Goal: Communication & Community: Answer question/provide support

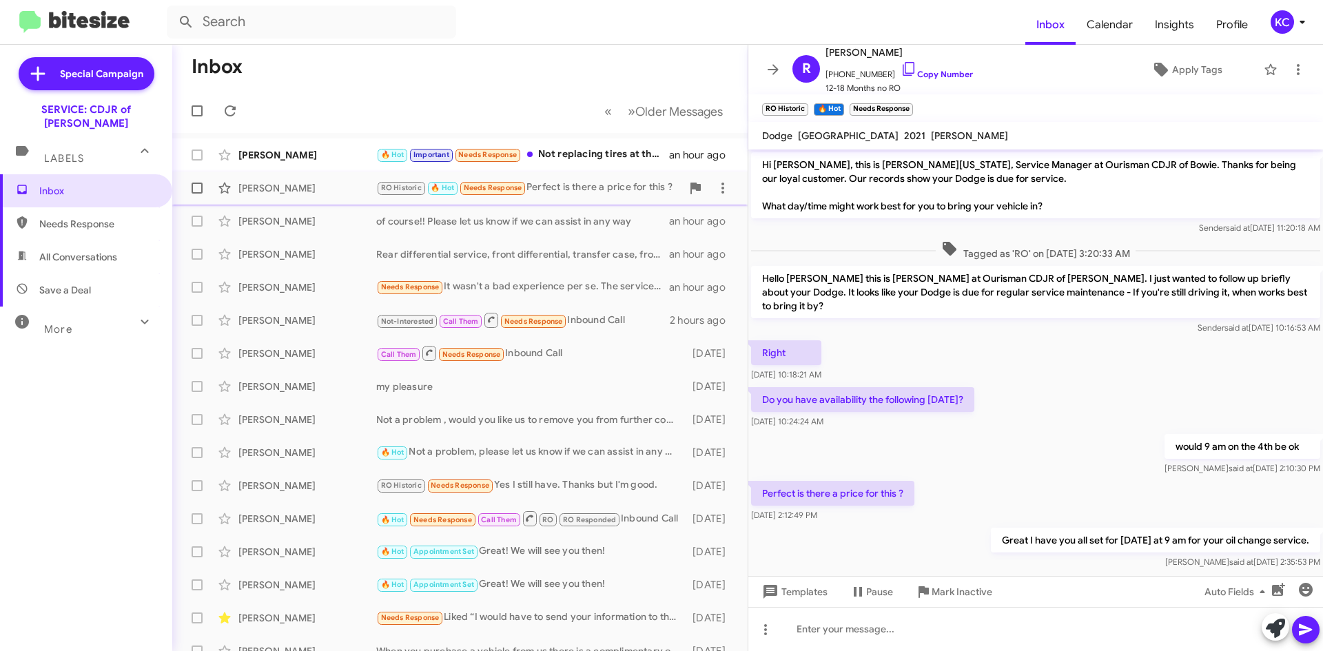
scroll to position [10, 0]
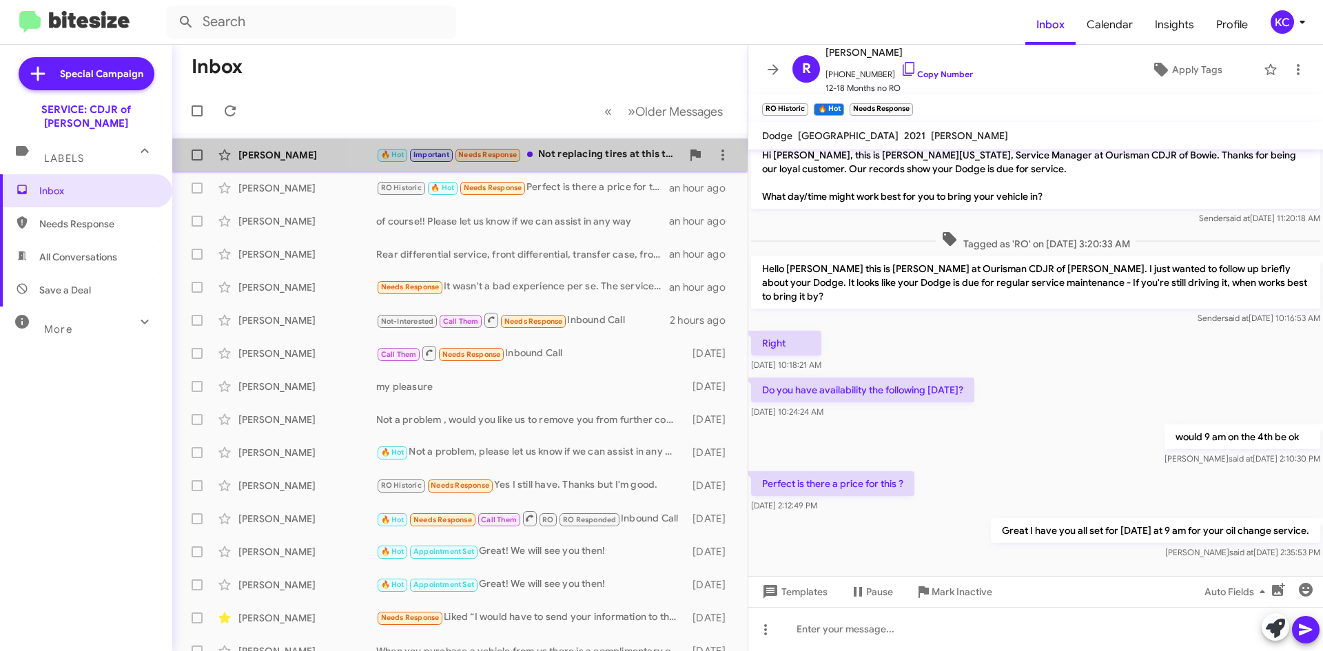
click at [566, 163] on div "🔥 Hot Important Needs Response Not replacing tires at this time... what's the d…" at bounding box center [528, 155] width 305 height 16
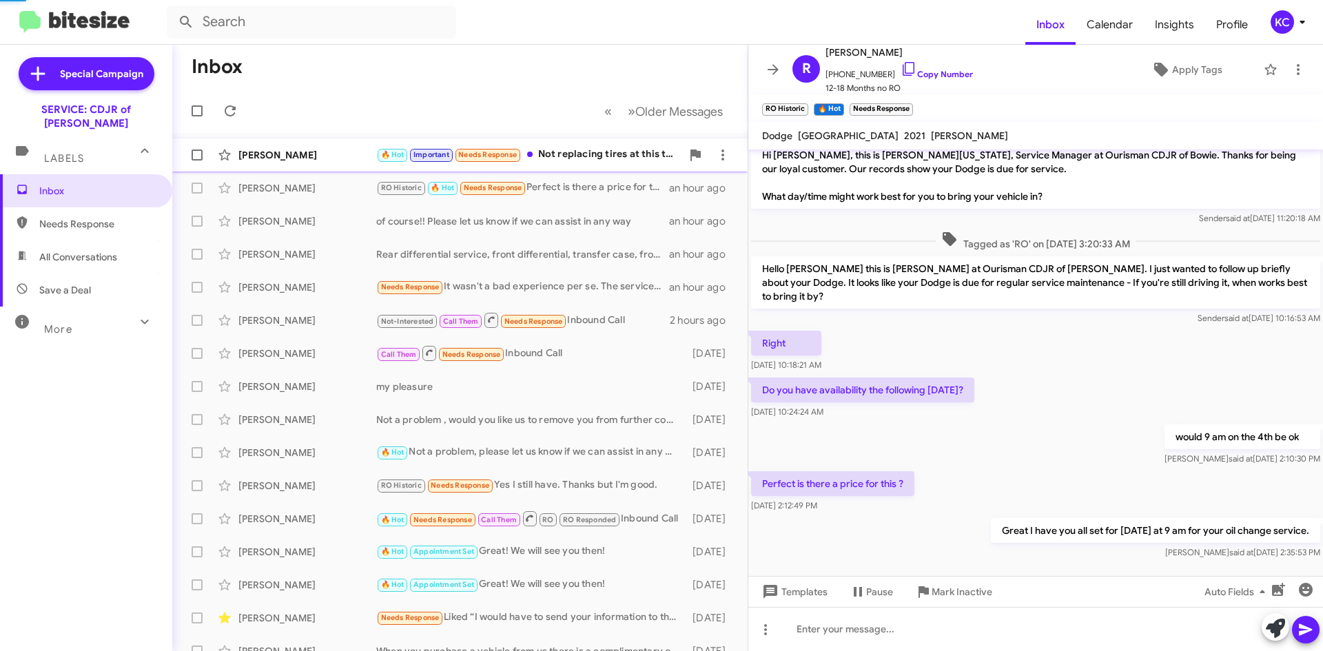
scroll to position [205, 0]
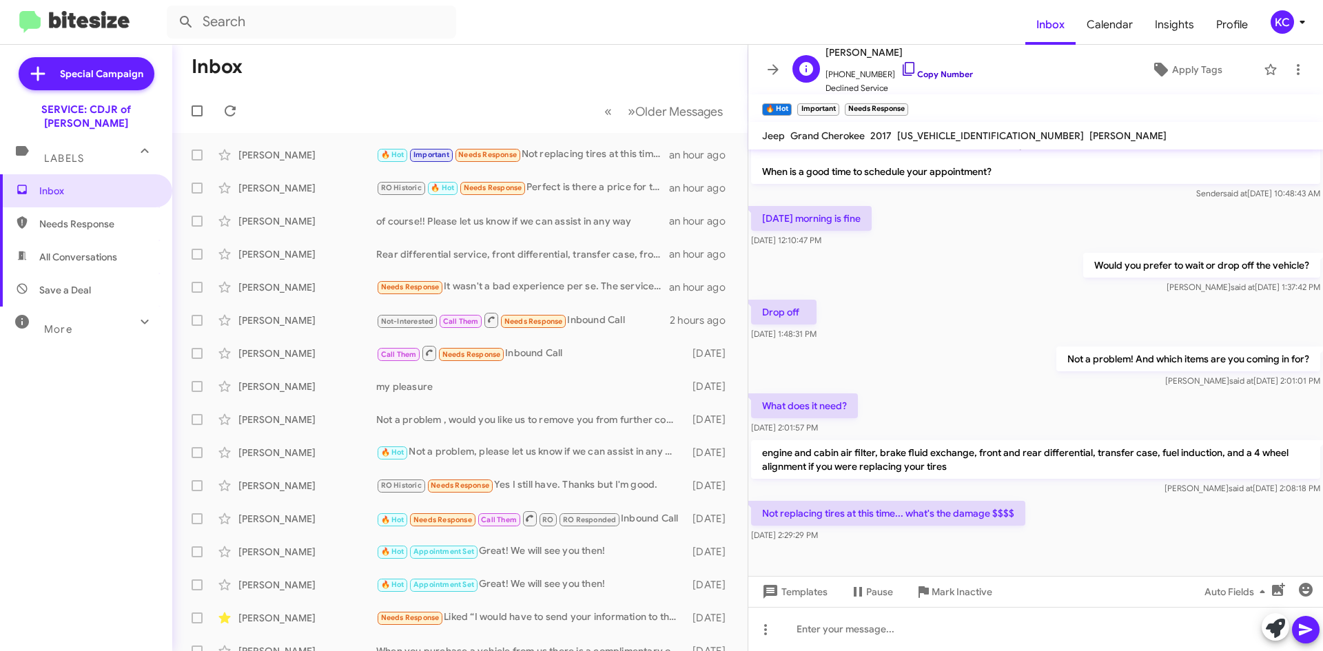
click at [900, 67] on icon at bounding box center [908, 69] width 17 height 17
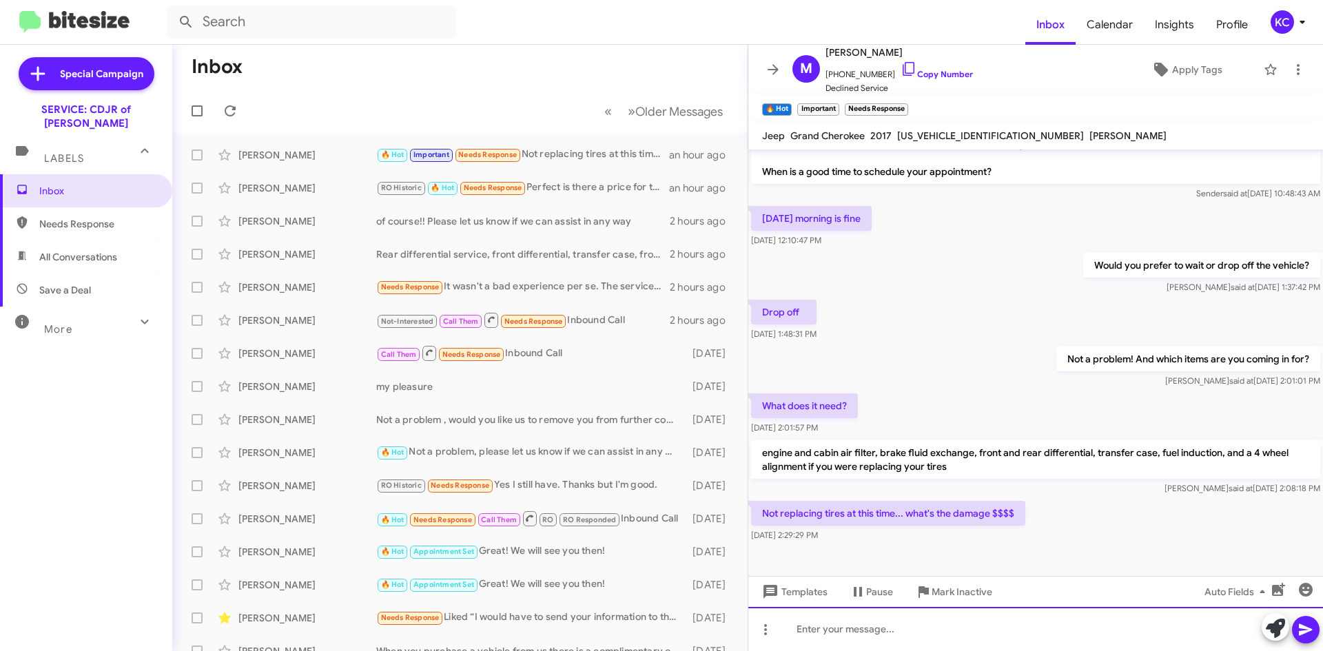
click at [854, 634] on div at bounding box center [1035, 629] width 575 height 44
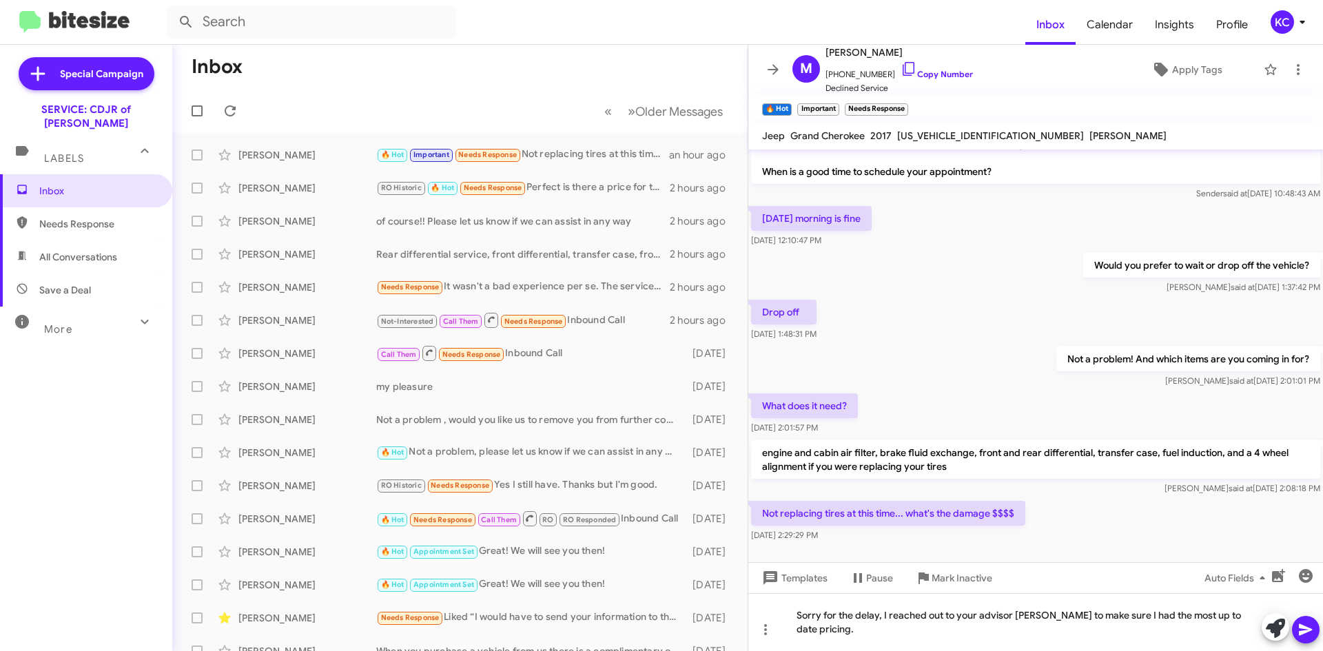
click at [247, 105] on mat-toolbar-row "« Previous » Next Older Messages" at bounding box center [459, 111] width 575 height 44
click at [239, 105] on span at bounding box center [230, 111] width 28 height 17
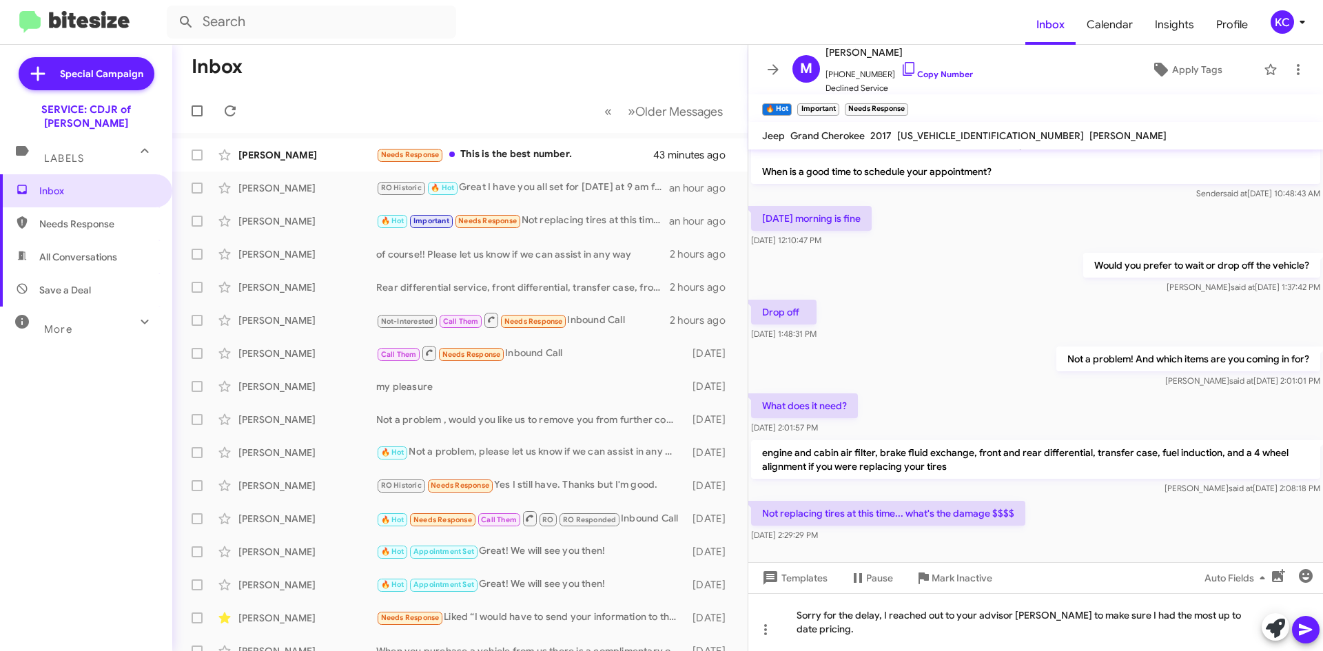
click at [1307, 626] on icon at bounding box center [1305, 629] width 17 height 17
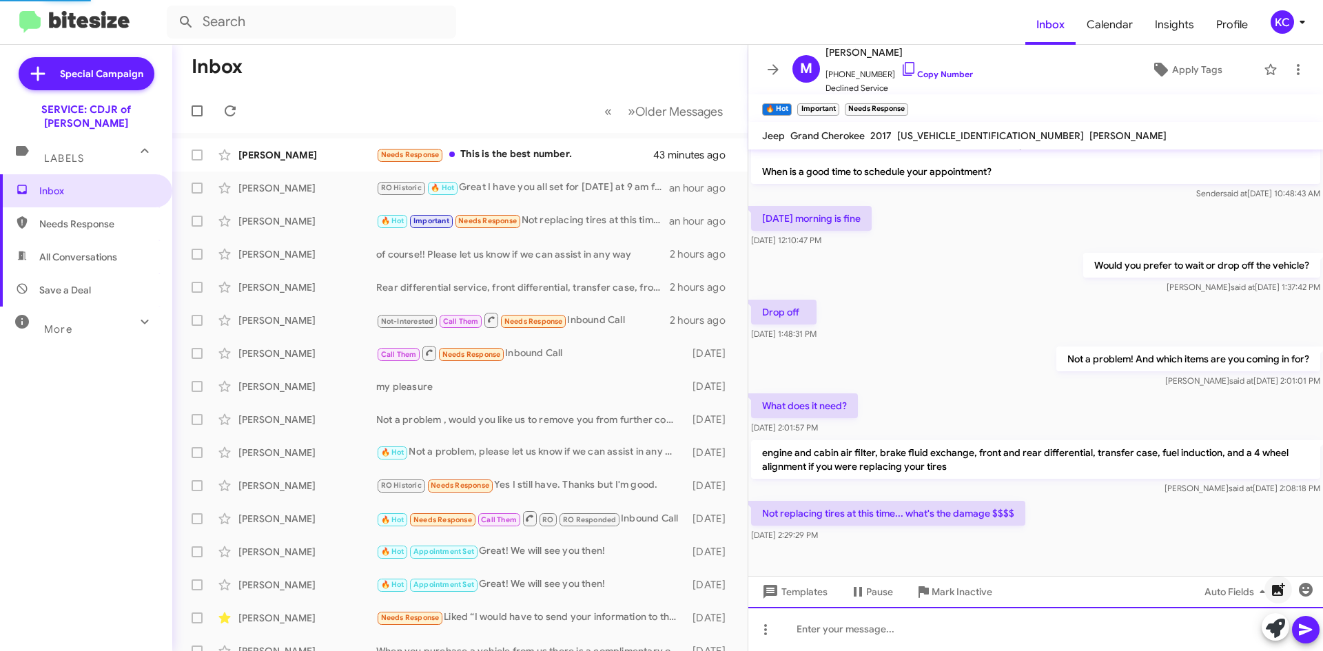
scroll to position [0, 0]
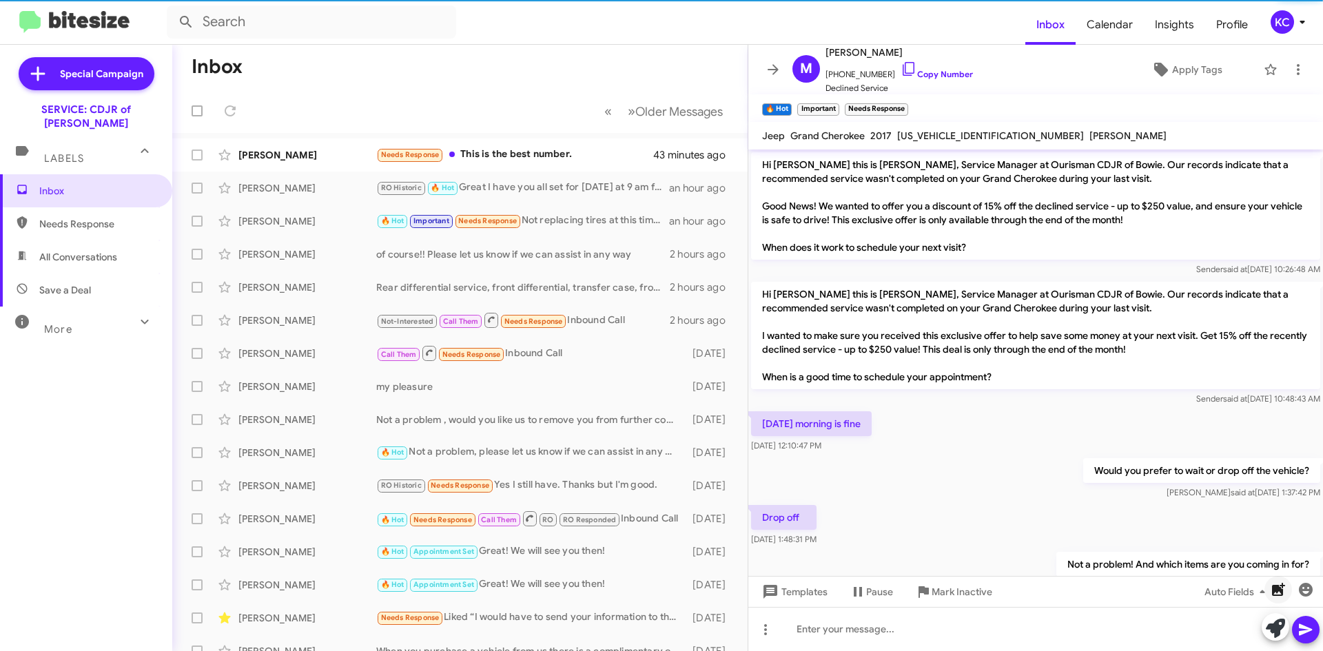
click at [1279, 595] on icon "button" at bounding box center [1278, 589] width 13 height 13
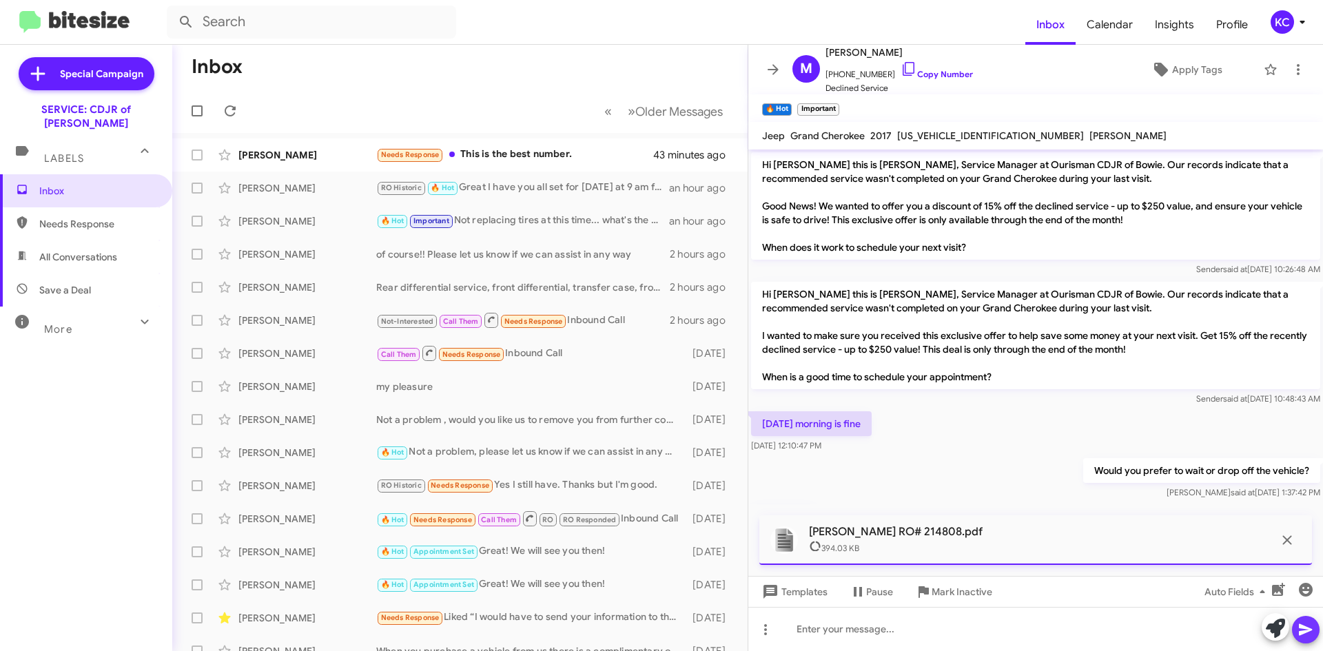
click at [1307, 636] on icon at bounding box center [1305, 629] width 17 height 17
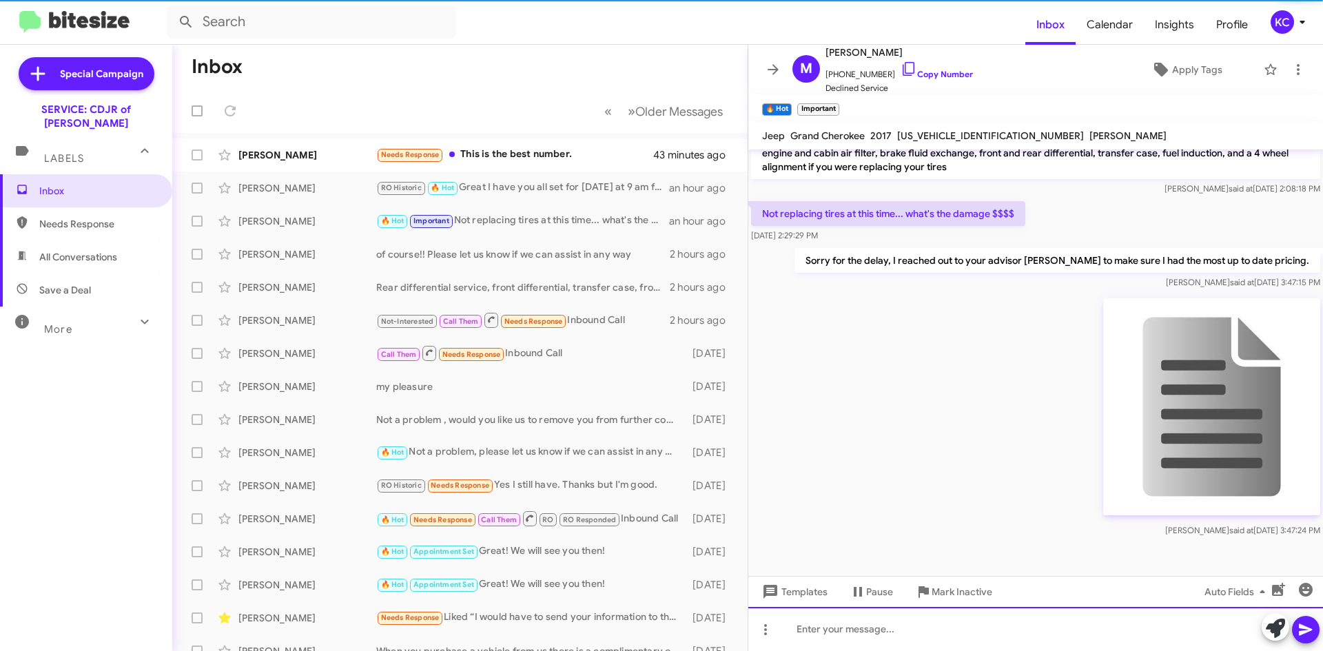
scroll to position [507, 0]
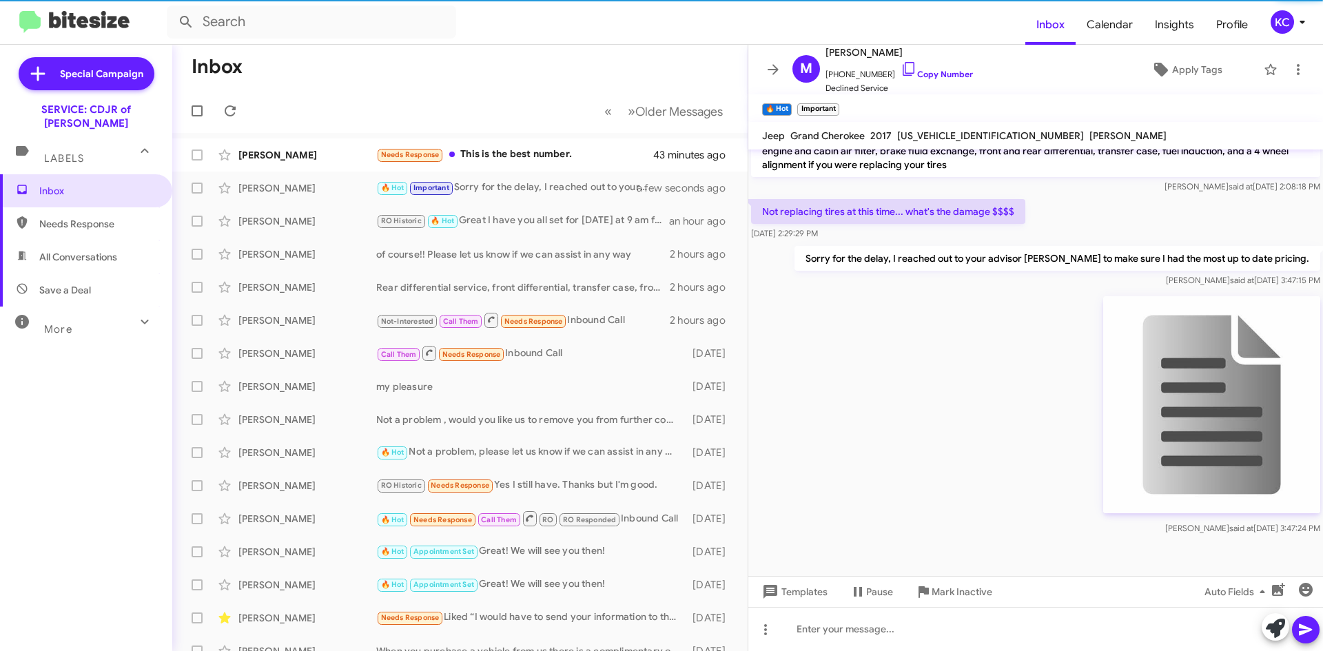
click at [1210, 412] on img at bounding box center [1211, 404] width 217 height 217
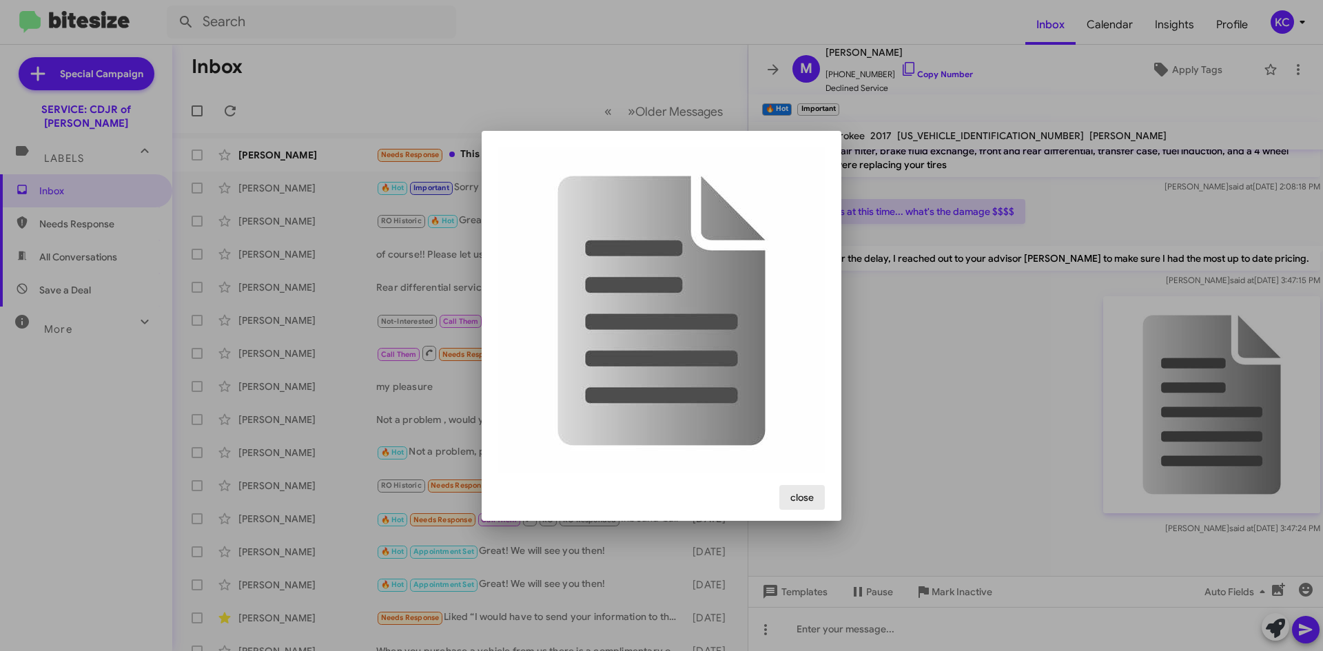
click at [807, 494] on span "close" at bounding box center [801, 497] width 23 height 25
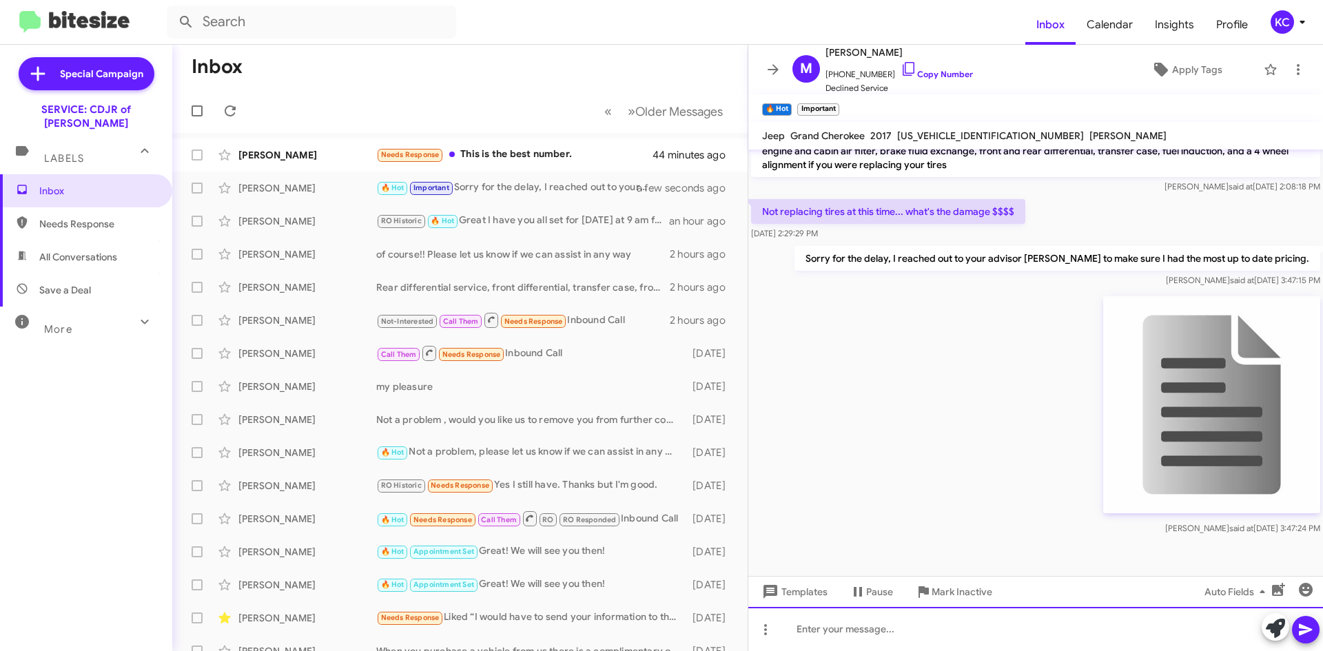
click at [1097, 636] on div at bounding box center [1035, 629] width 575 height 44
click at [1308, 645] on div "Please let me know if you have any issues opening the estimate, if so I will se…" at bounding box center [1035, 629] width 575 height 44
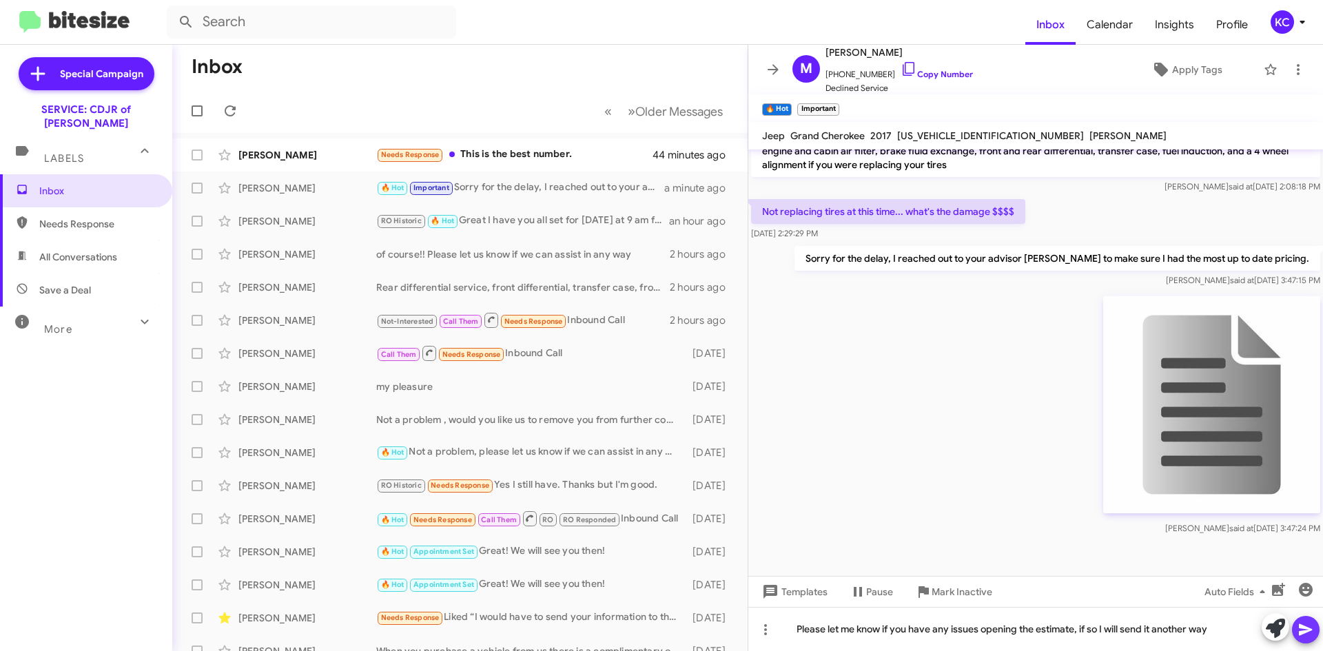
click at [1312, 636] on icon at bounding box center [1305, 629] width 17 height 17
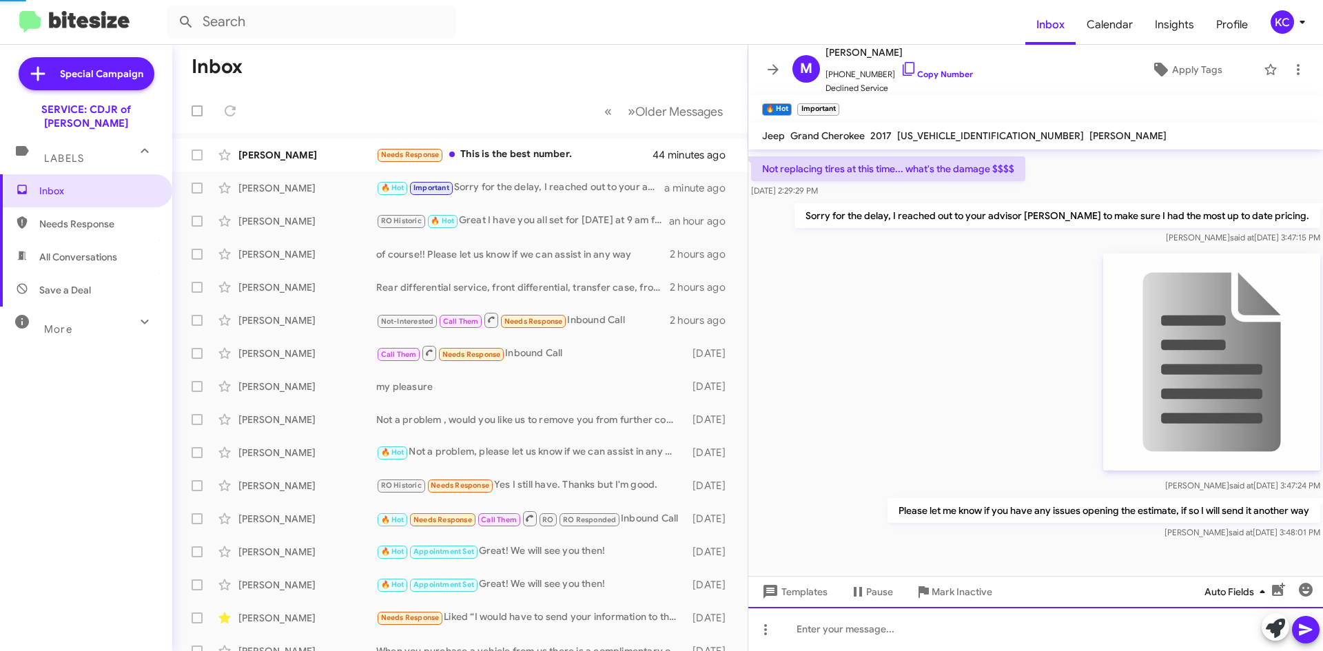
scroll to position [557, 0]
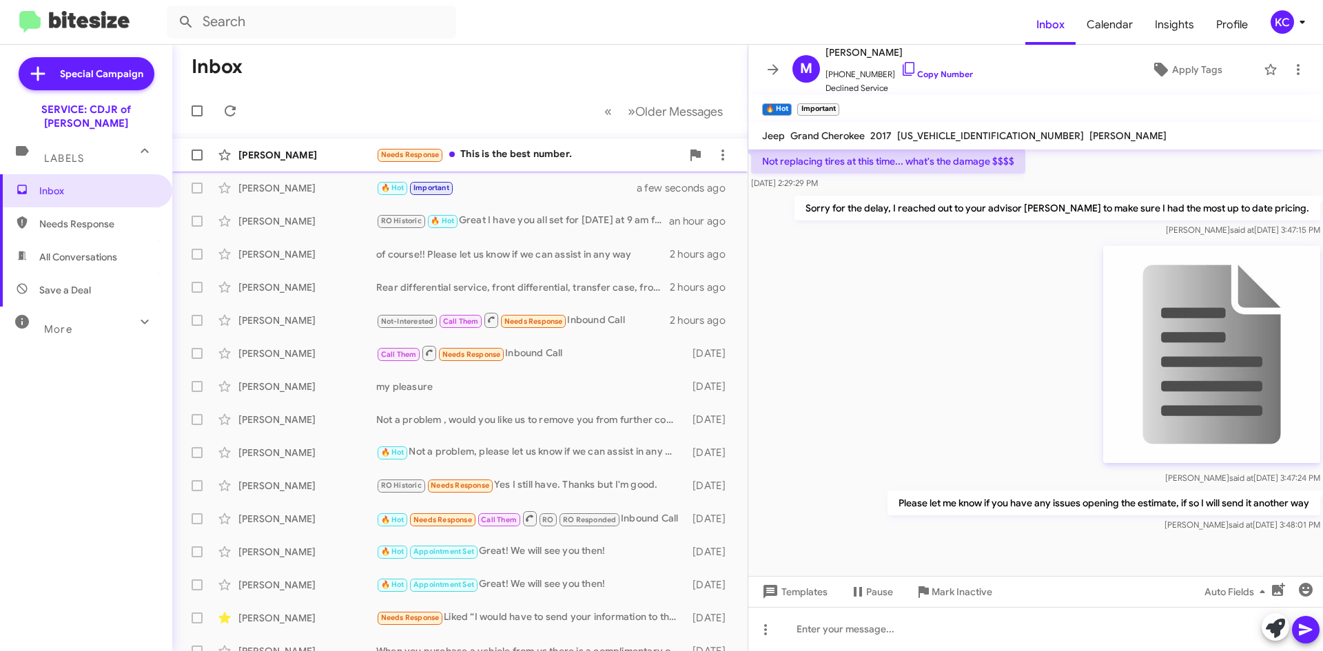
click at [504, 149] on div "Needs Response This is the best number." at bounding box center [528, 155] width 305 height 16
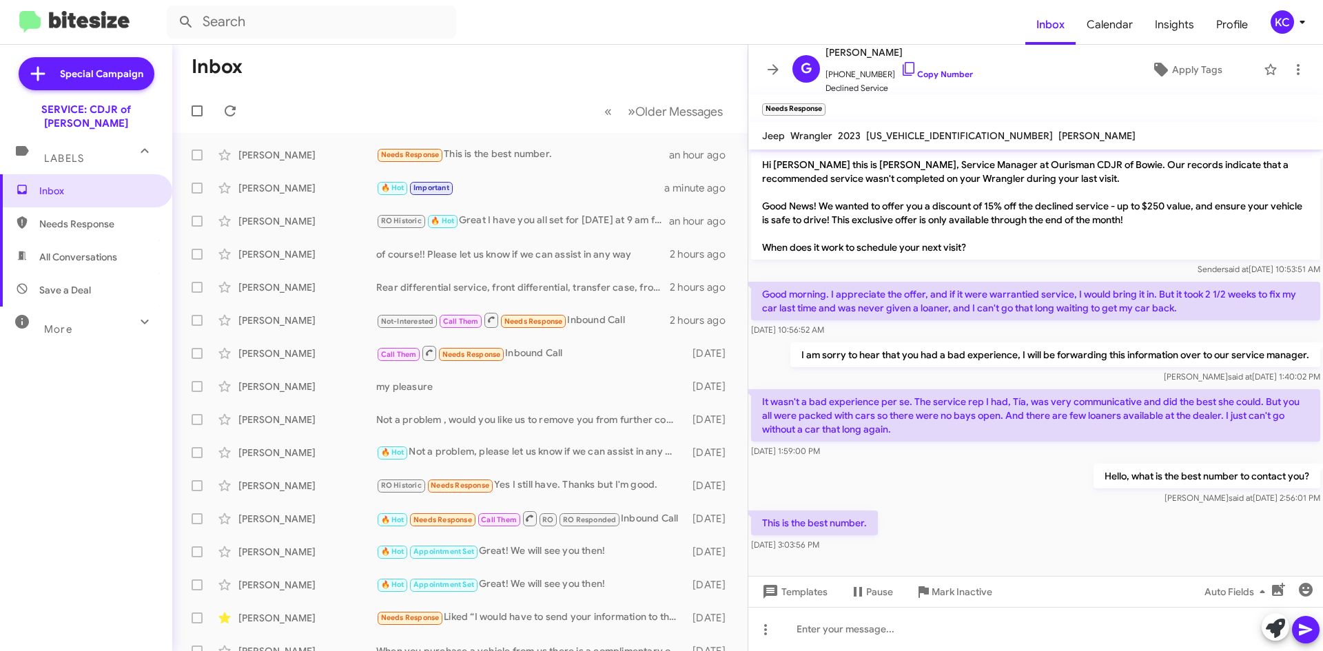
click at [868, 350] on p "I am sorry to hear that you had a bad experience, I will be forwarding this inf…" at bounding box center [1055, 354] width 530 height 25
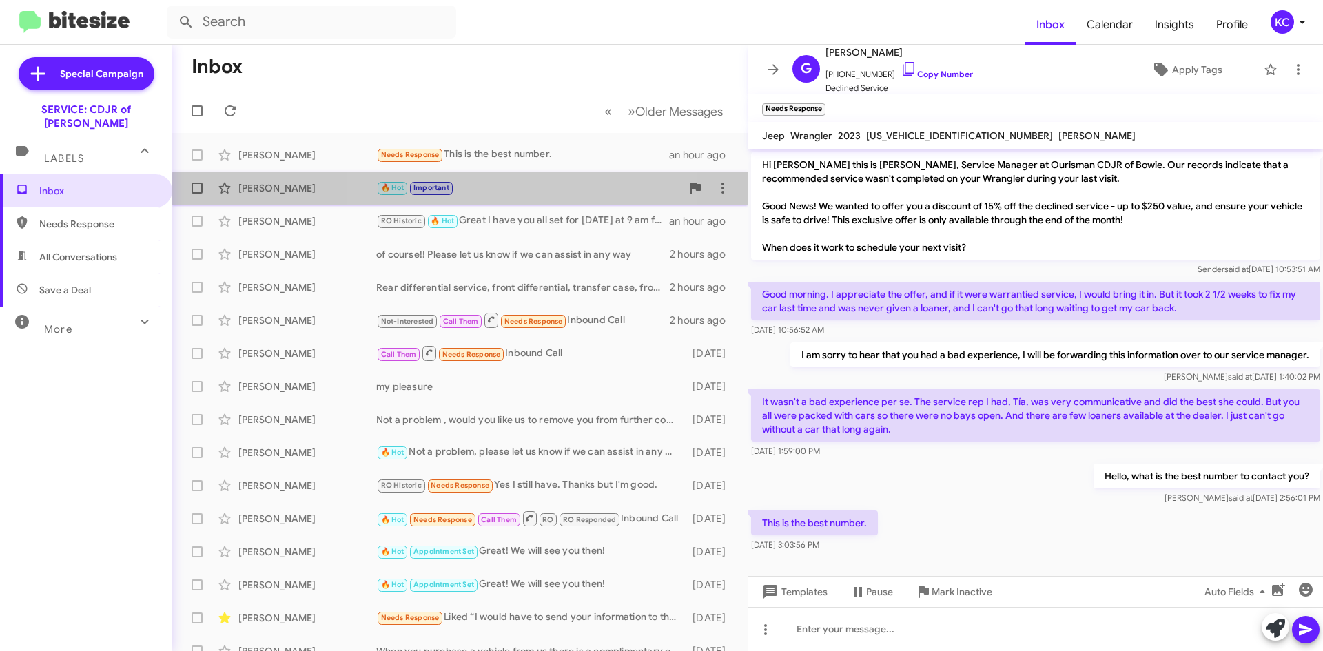
click at [516, 194] on div "🔥 Hot Important" at bounding box center [528, 188] width 305 height 16
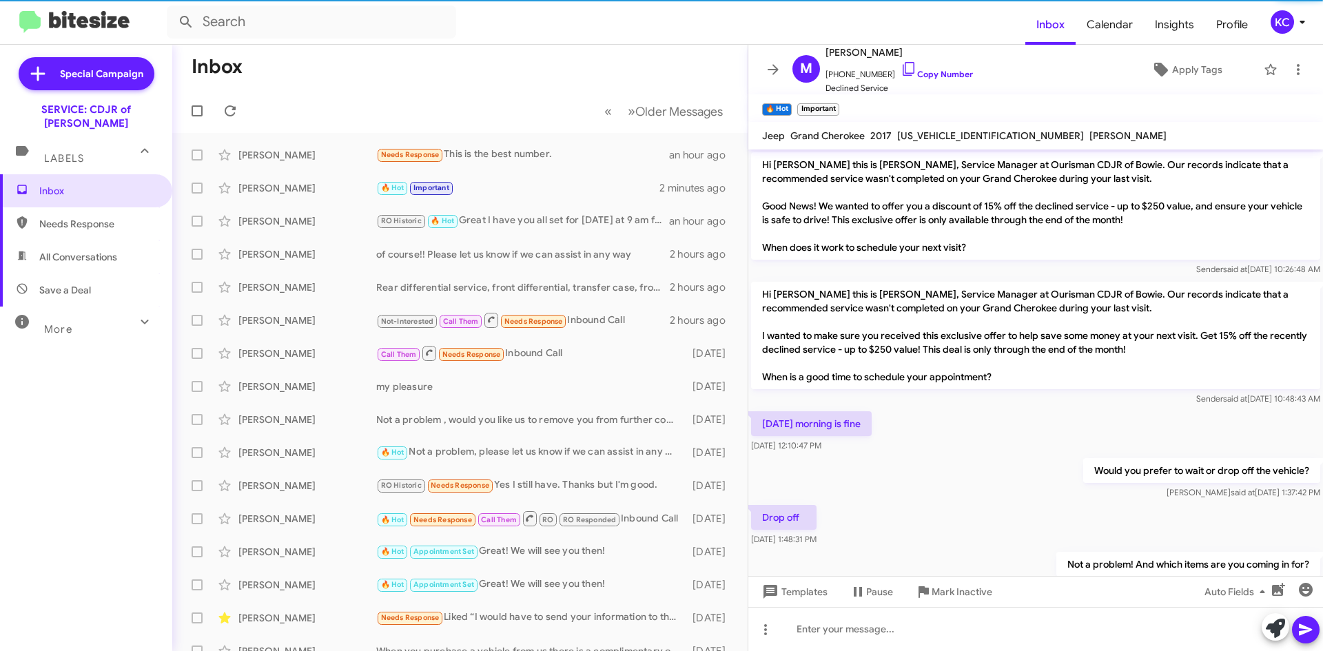
scroll to position [557, 0]
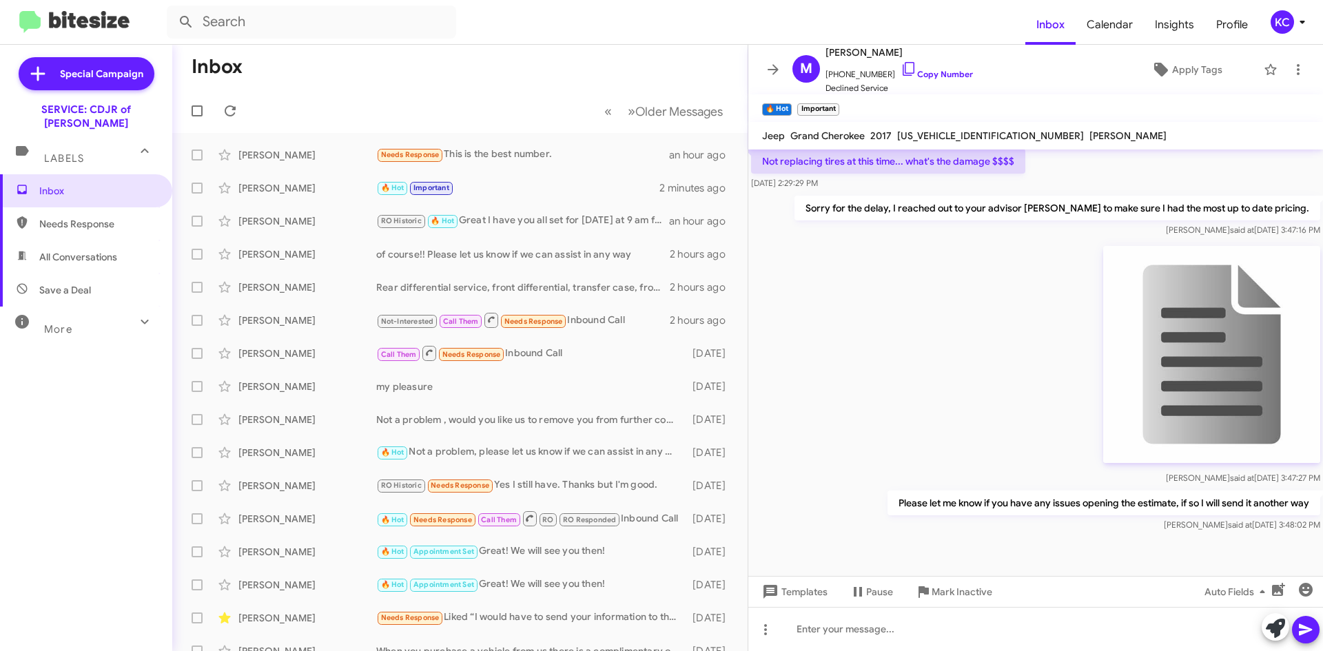
click at [1254, 335] on img at bounding box center [1211, 354] width 217 height 217
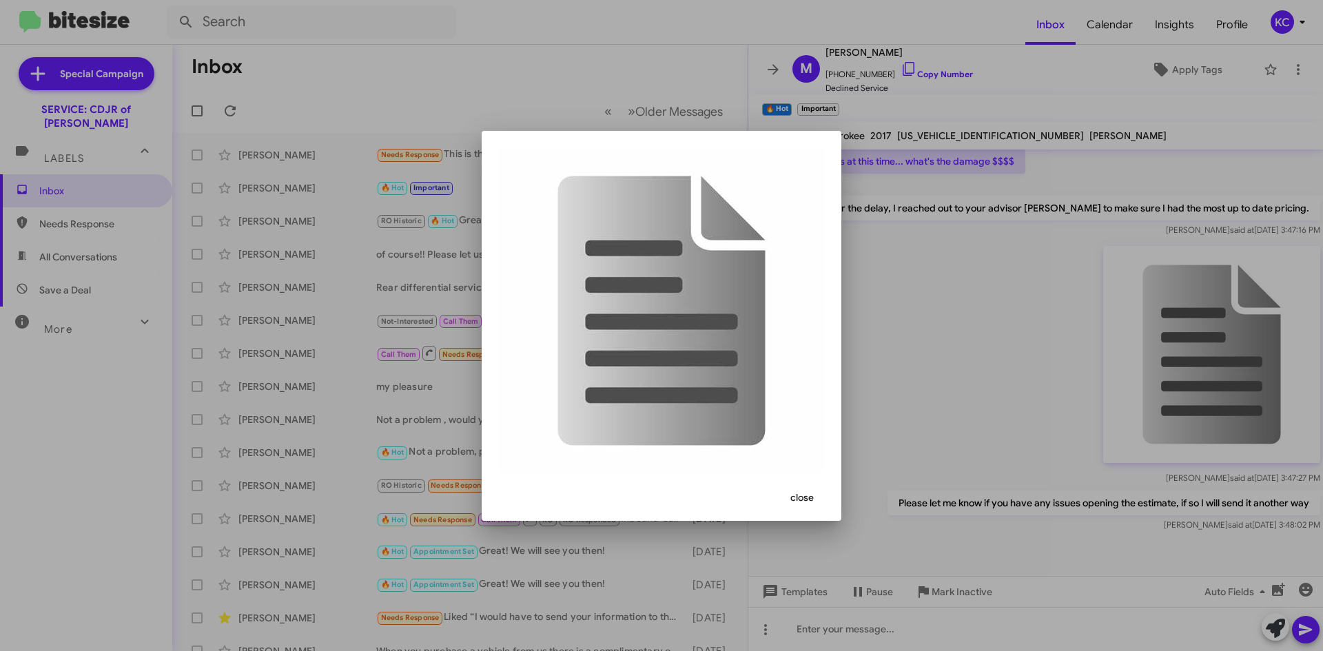
click at [821, 498] on button "close" at bounding box center [801, 497] width 45 height 25
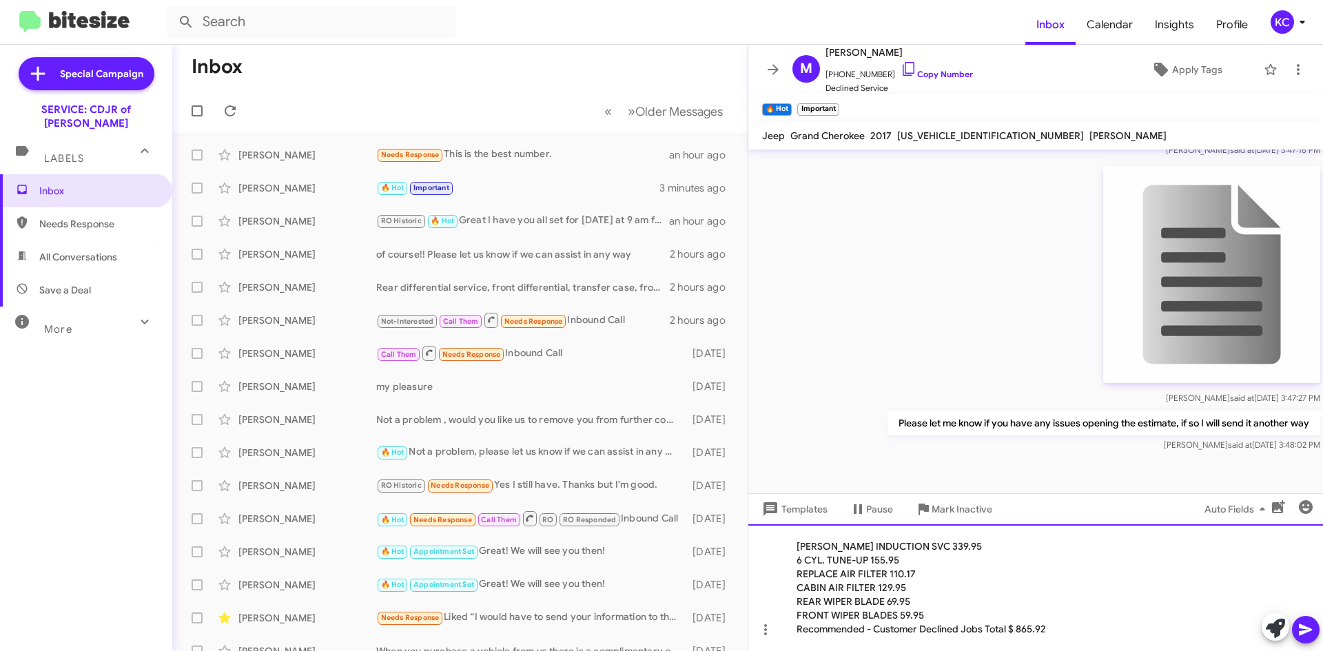
scroll to position [640, 0]
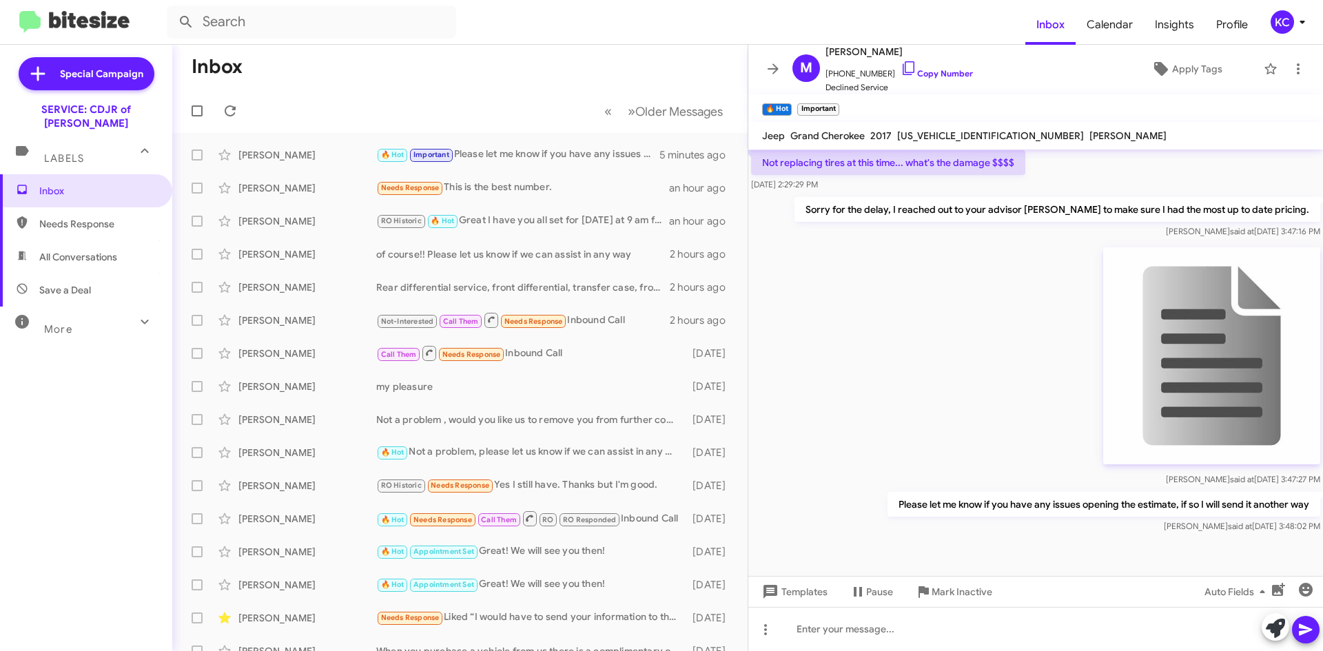
scroll to position [557, 0]
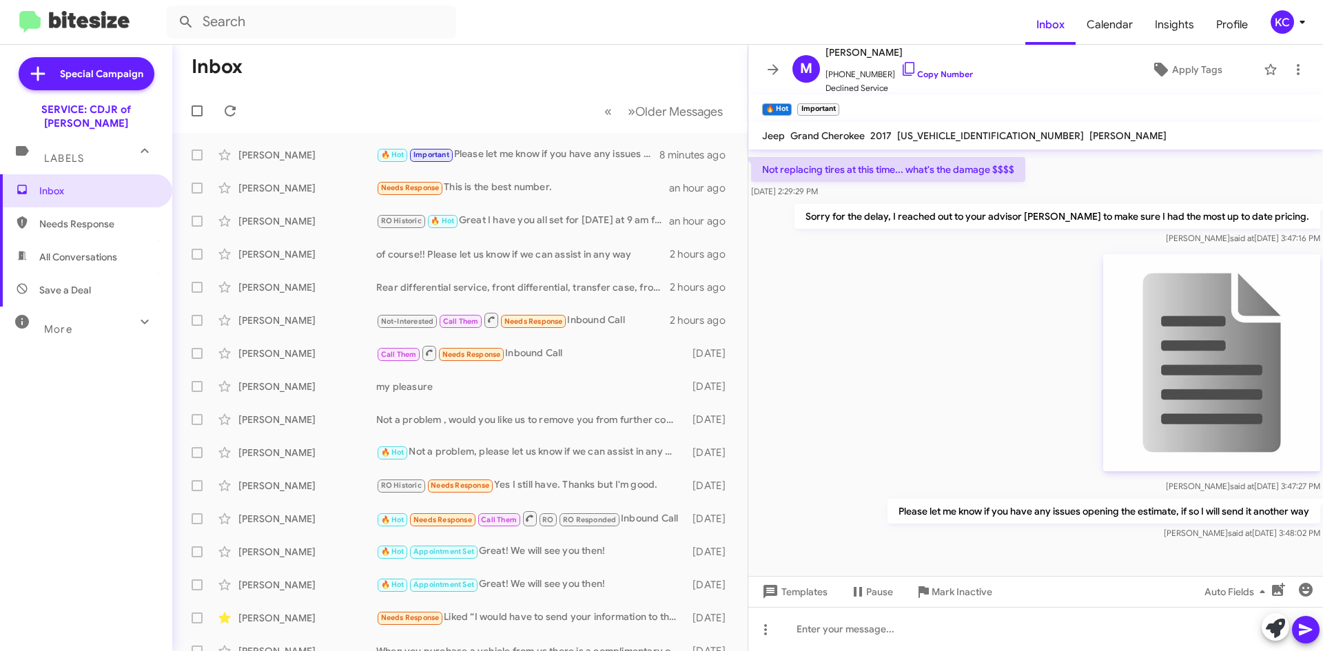
scroll to position [557, 0]
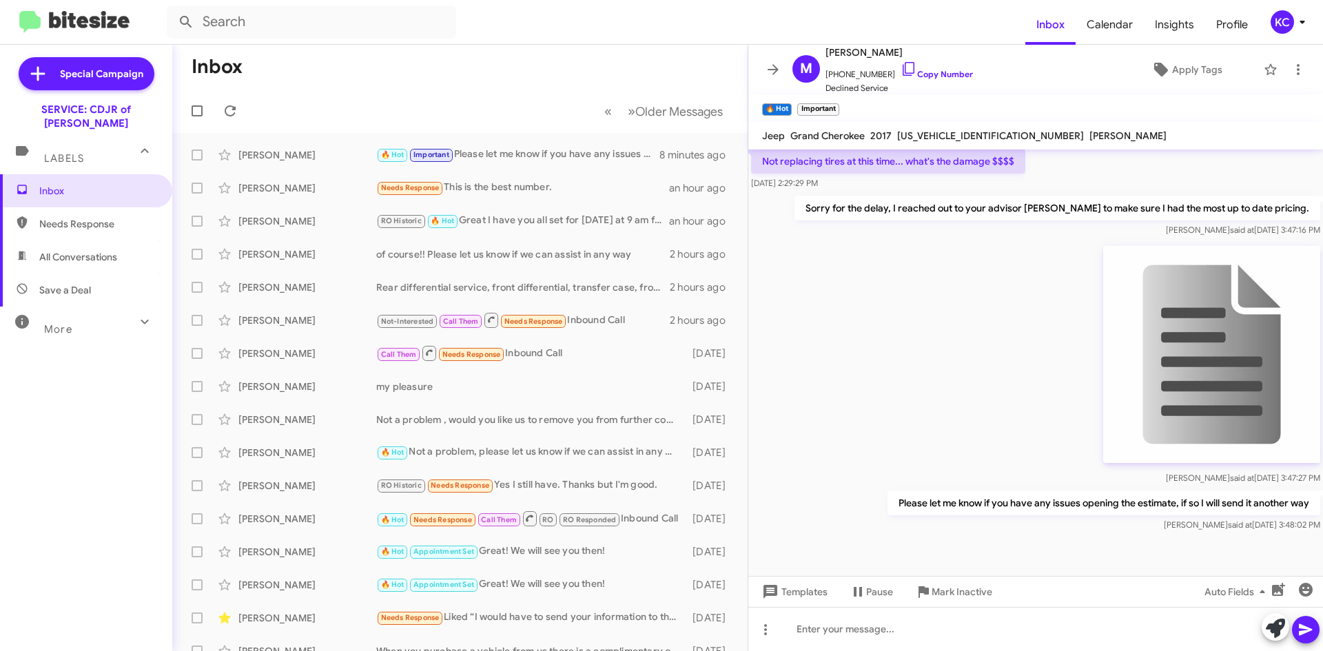
click at [1199, 393] on img at bounding box center [1211, 354] width 217 height 217
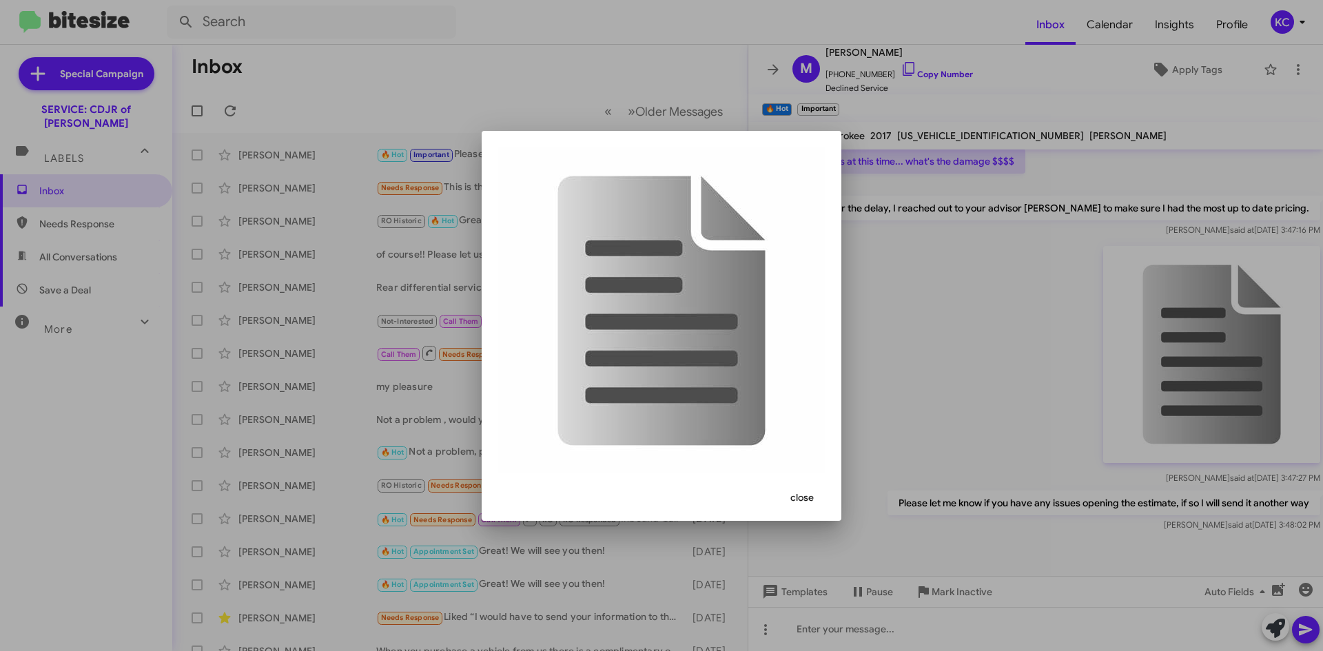
click at [800, 491] on span "close" at bounding box center [801, 497] width 23 height 25
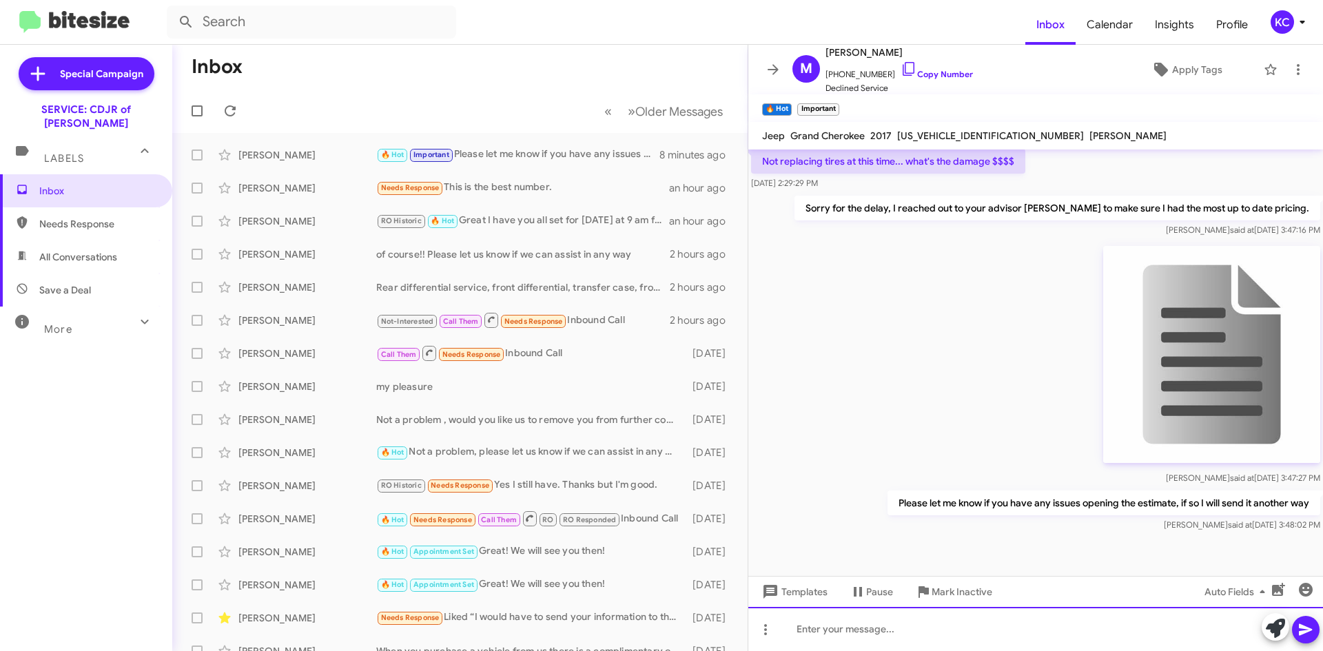
paste div
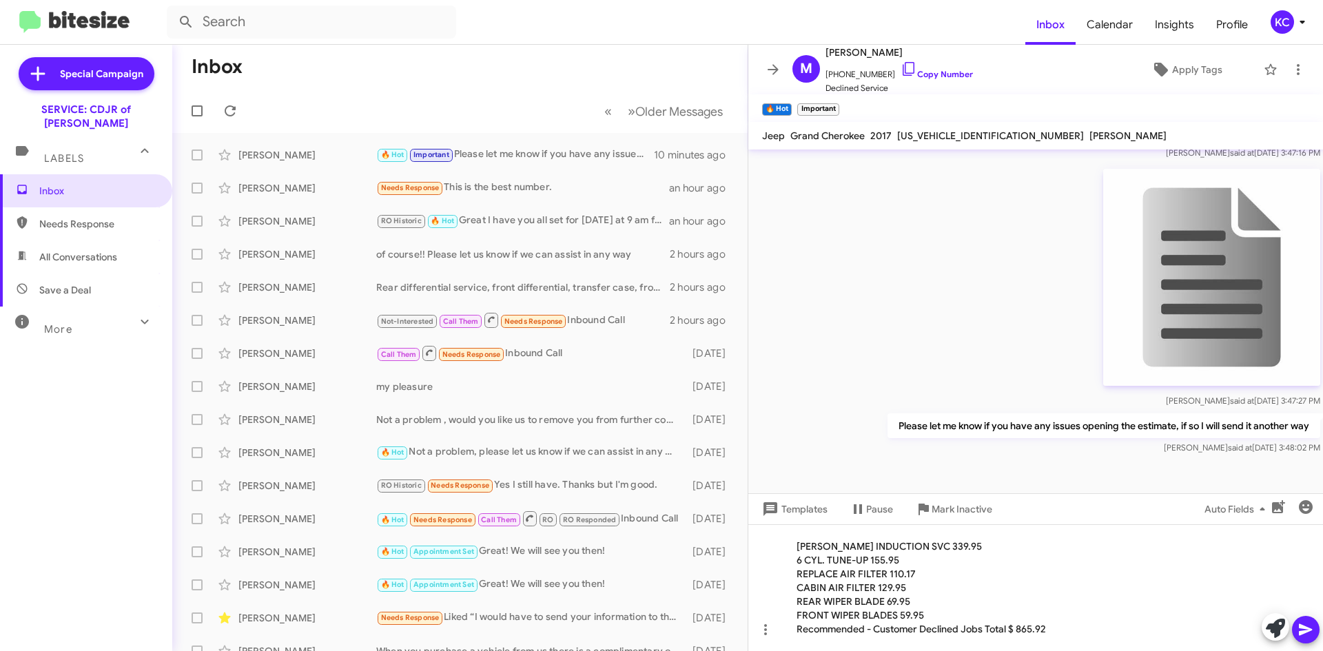
scroll to position [640, 0]
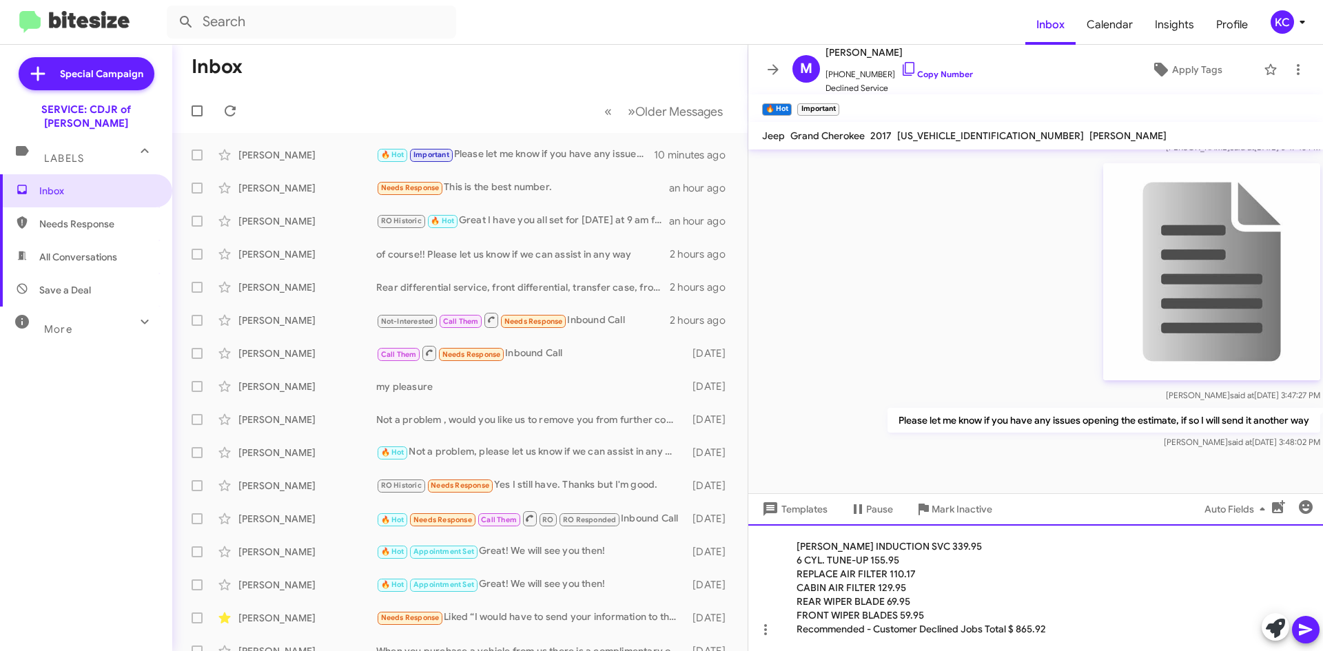
click at [792, 544] on div "[PERSON_NAME] INDUCTION SVC 339.95 6 CYL. TUNE-UP 155.95 REPLACE AIR FILTER 1…" at bounding box center [1035, 587] width 575 height 127
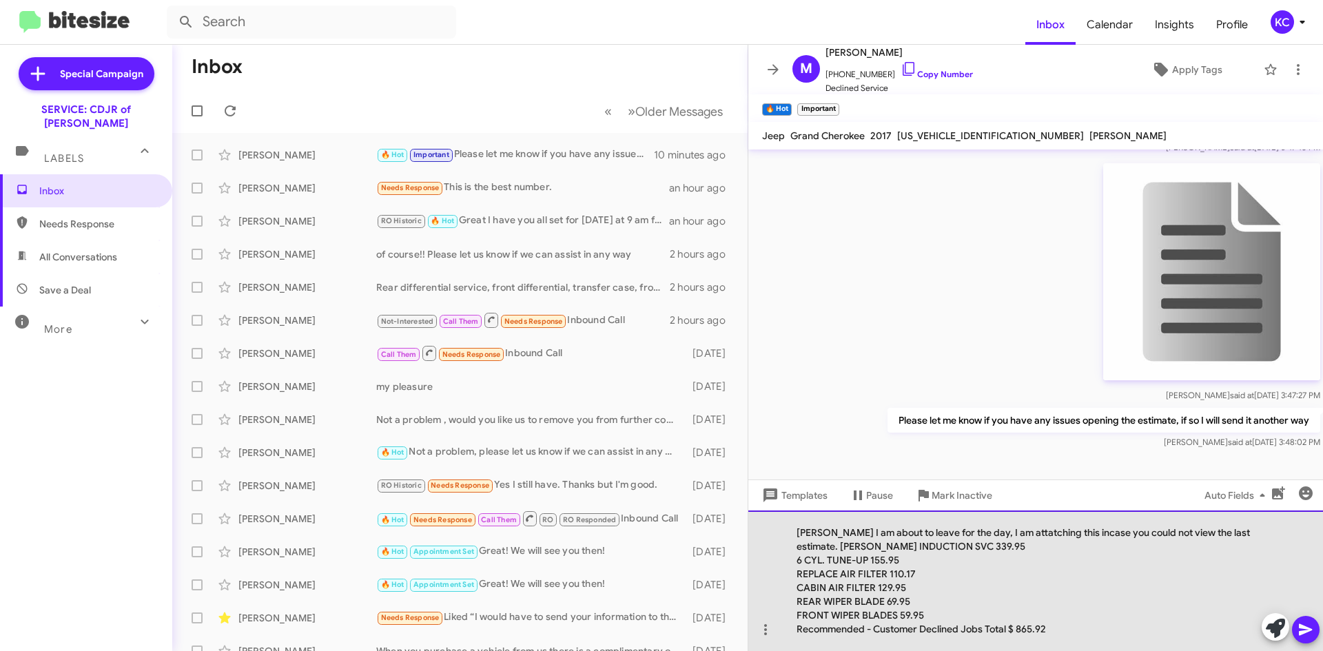
click at [1028, 526] on div "[PERSON_NAME] I am about to leave for the day, I am attatching this incase you …" at bounding box center [1035, 580] width 575 height 141
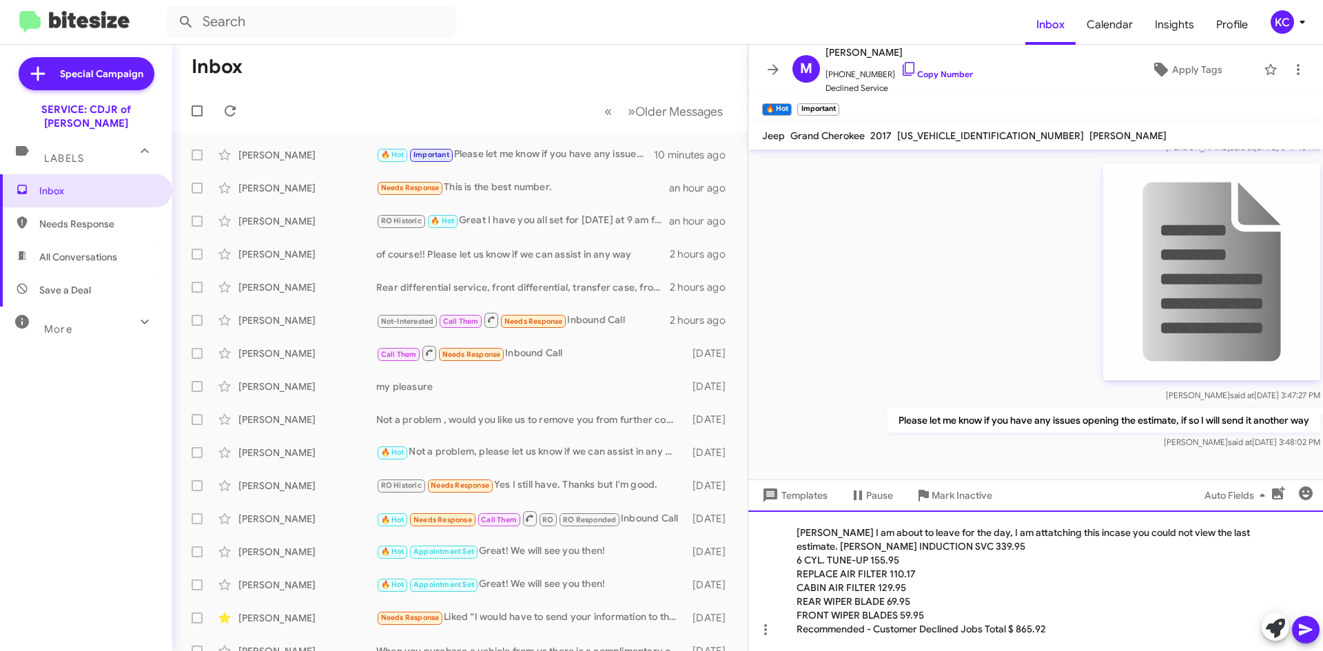
click at [1017, 532] on div "[PERSON_NAME] I am about to leave for the day, I am attatching this incase you …" at bounding box center [1035, 580] width 575 height 141
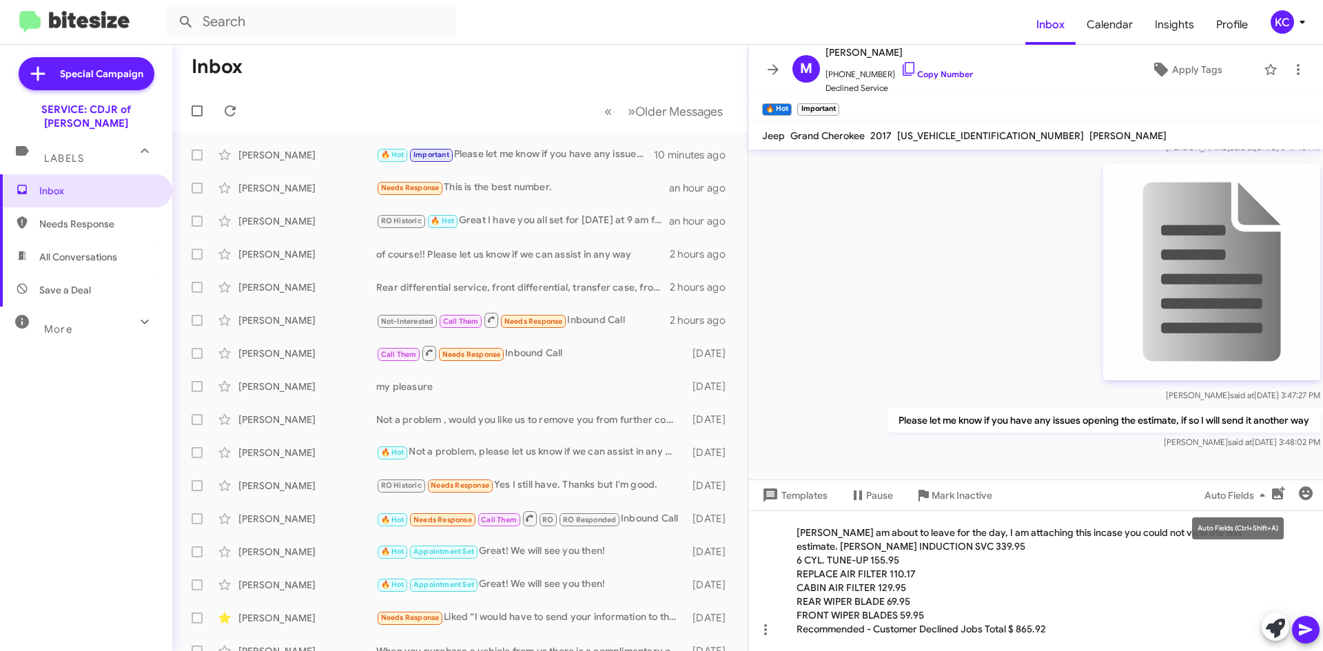
click at [1260, 535] on div "Auto Fields (Ctrl+Shift+A)" at bounding box center [1238, 528] width 92 height 22
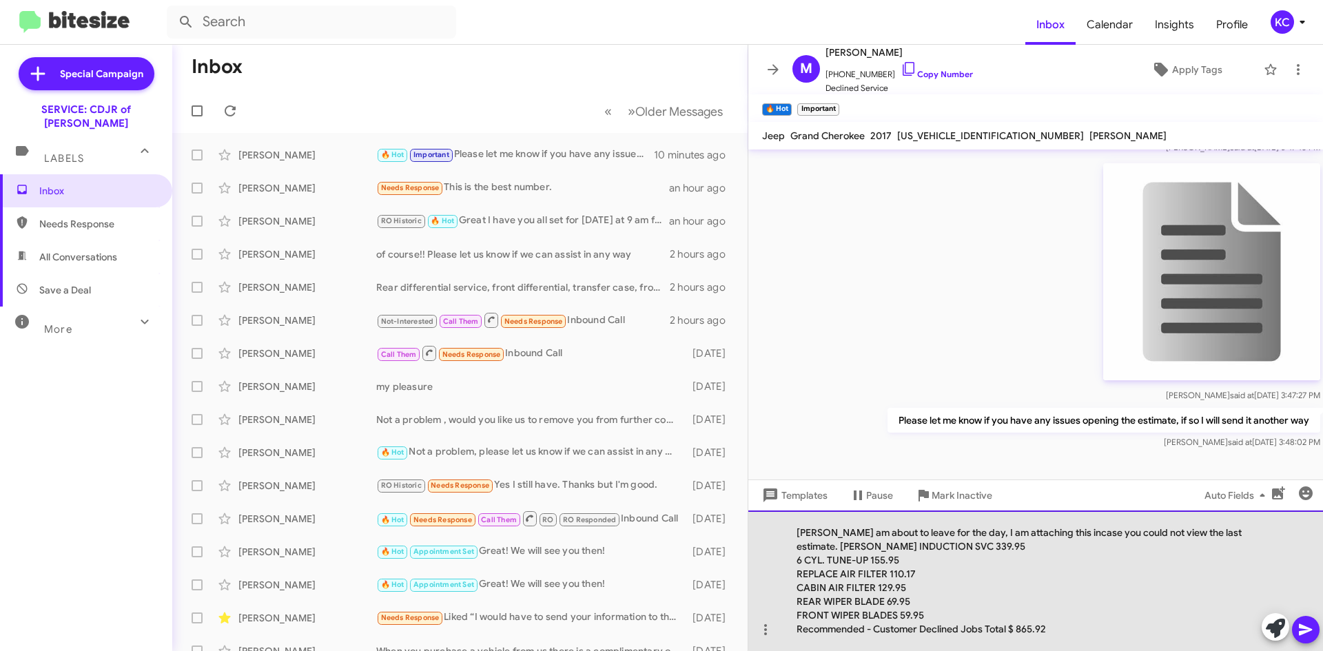
click at [1234, 568] on div "REPLACE AIR FILTER 110.17" at bounding box center [1028, 574] width 464 height 14
click at [1257, 537] on div "[PERSON_NAME] am about to leave for the day, I am attaching this incase you cou…" at bounding box center [1035, 580] width 575 height 141
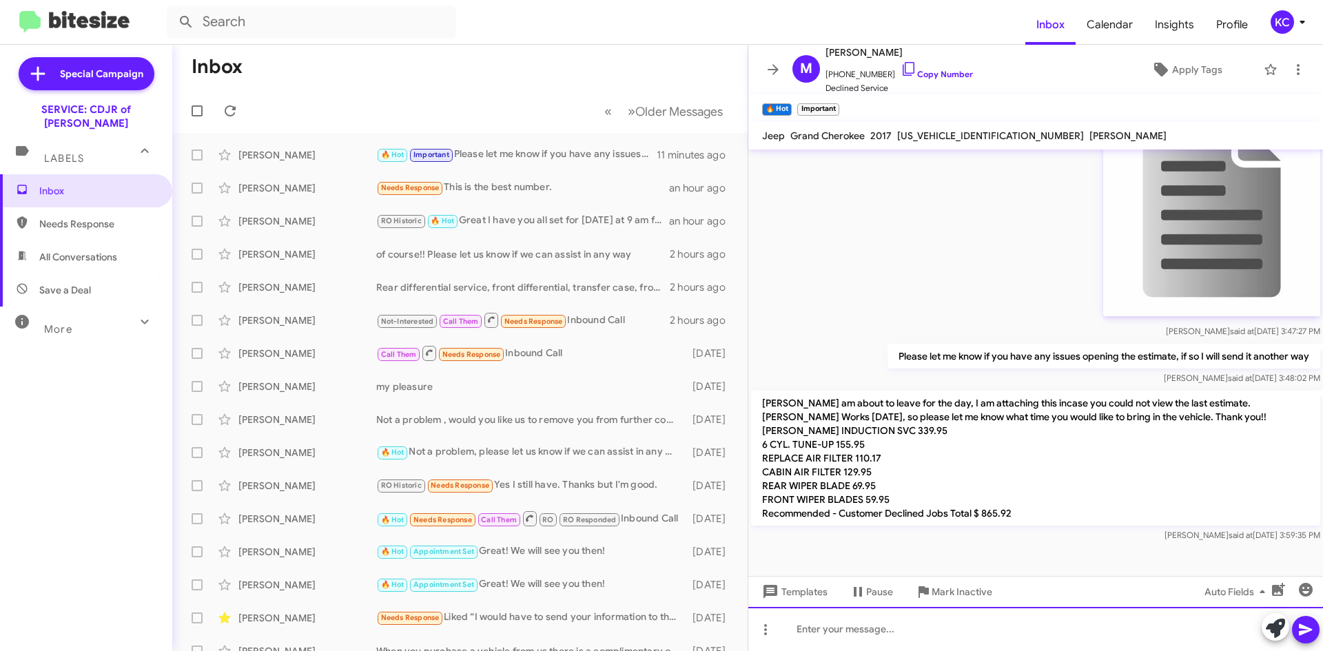
scroll to position [718, 0]
